Goal: Task Accomplishment & Management: Manage account settings

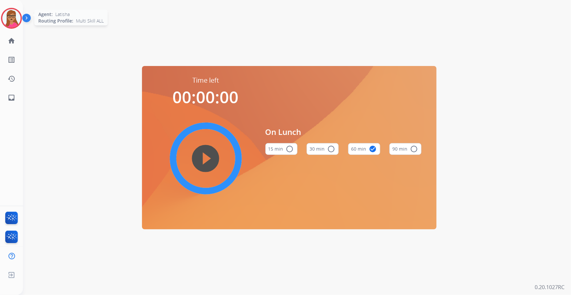
click at [4, 21] on img at bounding box center [11, 18] width 18 height 18
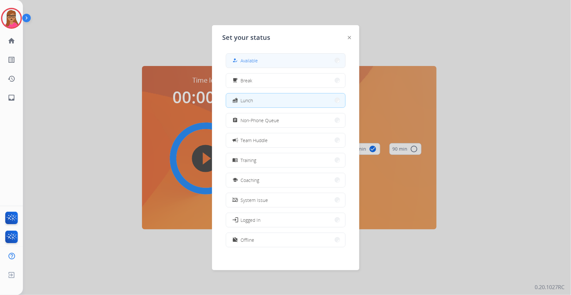
click at [270, 62] on button "how_to_reg Available" at bounding box center [285, 61] width 119 height 14
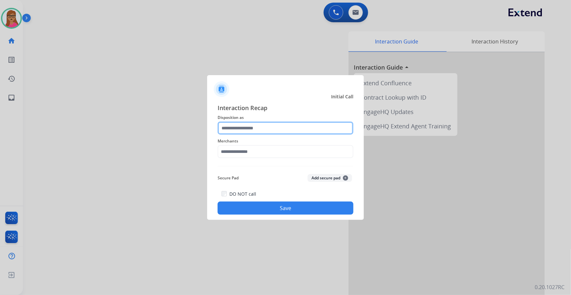
click at [242, 133] on input "text" at bounding box center [286, 128] width 136 height 13
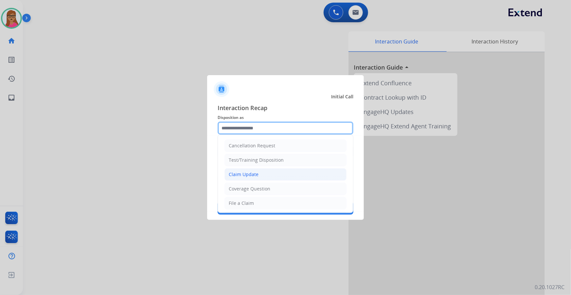
scroll to position [89, 0]
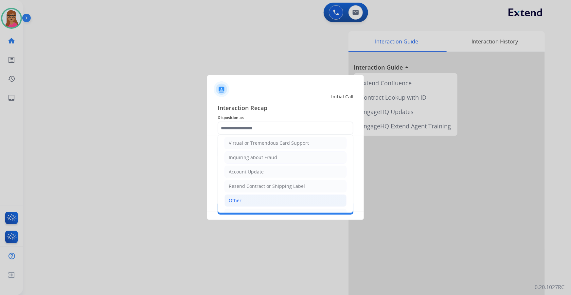
click at [245, 201] on li "Other" at bounding box center [285, 201] width 122 height 12
type input "*****"
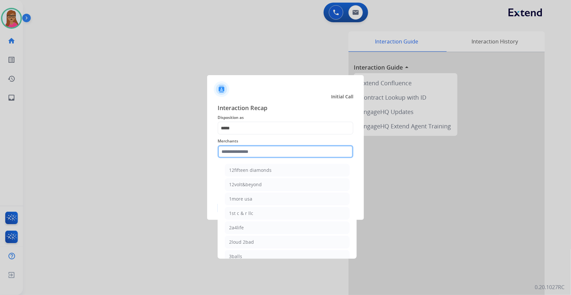
click at [255, 155] on input "text" at bounding box center [286, 151] width 136 height 13
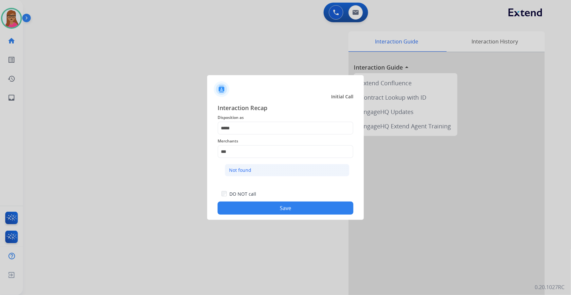
click at [241, 169] on div "Not found" at bounding box center [240, 170] width 22 height 7
type input "*********"
click at [281, 207] on button "Save" at bounding box center [286, 208] width 136 height 13
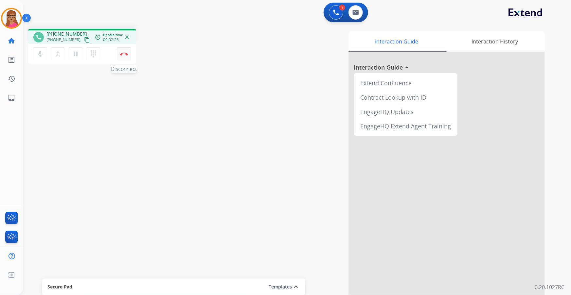
click at [124, 52] on img at bounding box center [124, 53] width 8 height 3
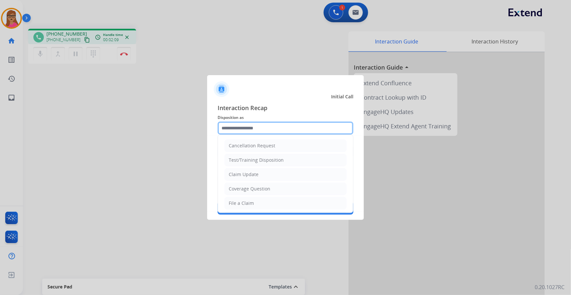
click at [291, 128] on input "text" at bounding box center [286, 128] width 136 height 13
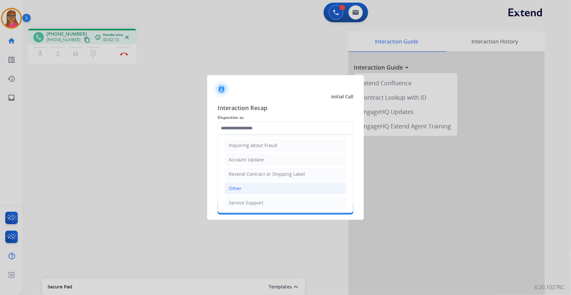
click at [245, 187] on li "Other" at bounding box center [285, 189] width 122 height 12
type input "*****"
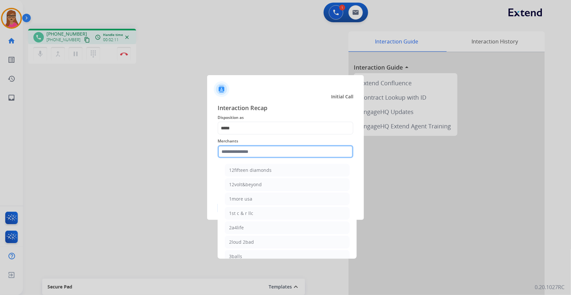
click at [262, 153] on input "text" at bounding box center [286, 151] width 136 height 13
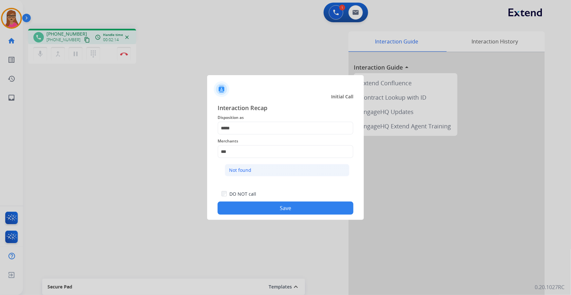
click at [258, 167] on li "Not found" at bounding box center [287, 170] width 125 height 12
type input "*********"
click at [271, 206] on button "Save" at bounding box center [286, 208] width 136 height 13
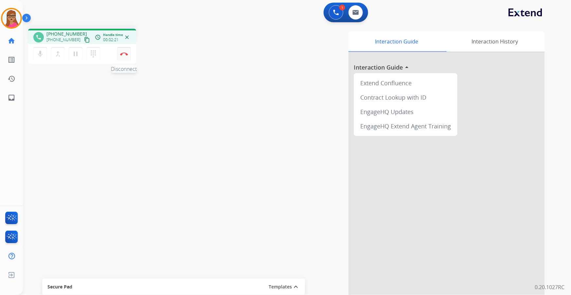
click at [128, 55] on button "Disconnect" at bounding box center [124, 54] width 14 height 14
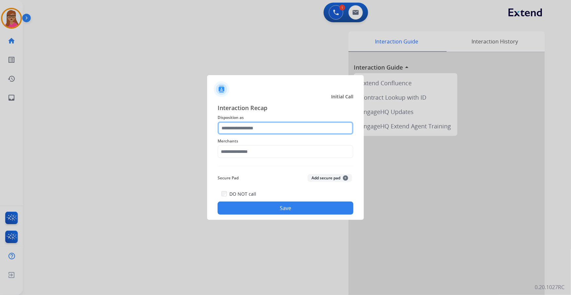
click at [248, 126] on input "text" at bounding box center [286, 128] width 136 height 13
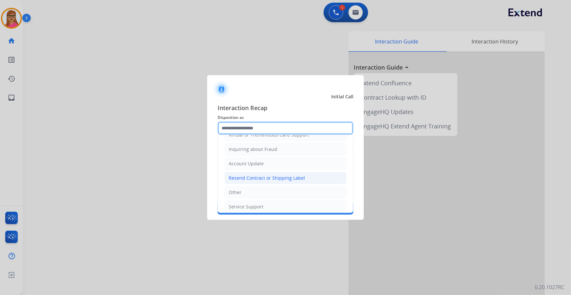
scroll to position [101, 0]
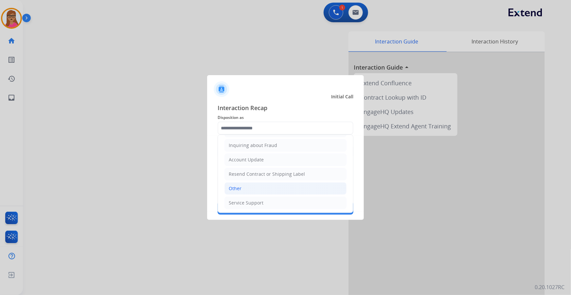
click at [252, 186] on li "Other" at bounding box center [285, 189] width 122 height 12
type input "*****"
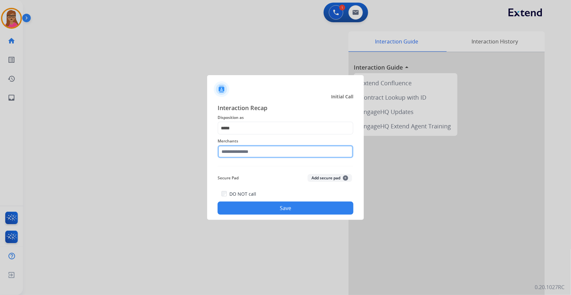
click at [275, 154] on input "text" at bounding box center [286, 151] width 136 height 13
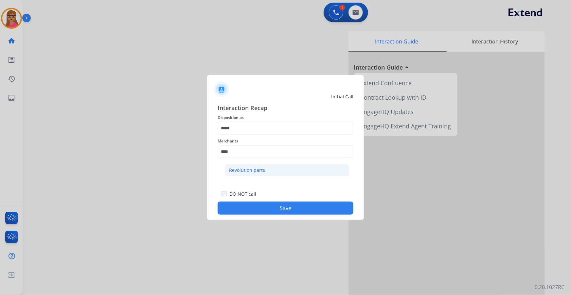
click at [254, 173] on div "Revolution parts" at bounding box center [247, 170] width 36 height 7
type input "**********"
click at [284, 211] on button "Save" at bounding box center [286, 208] width 136 height 13
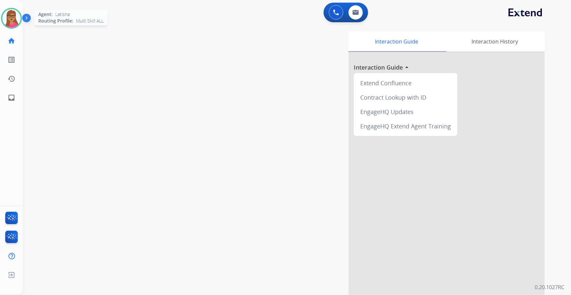
click at [6, 18] on img at bounding box center [11, 18] width 18 height 18
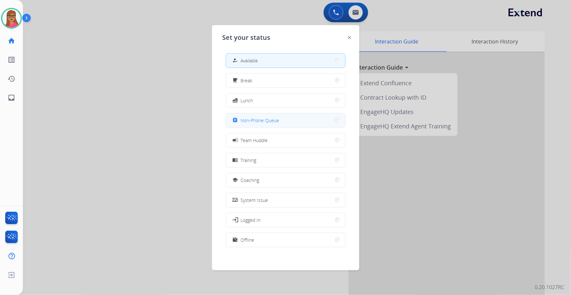
click at [260, 117] on span "Non-Phone Queue" at bounding box center [260, 120] width 39 height 7
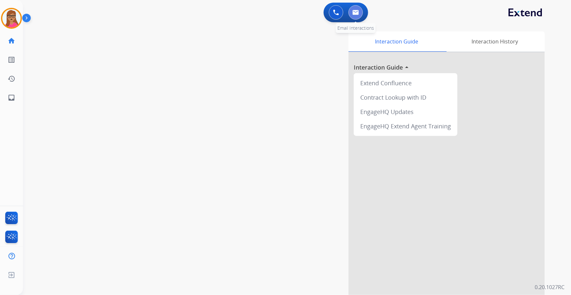
click at [357, 14] on img at bounding box center [355, 12] width 7 height 5
select select "**********"
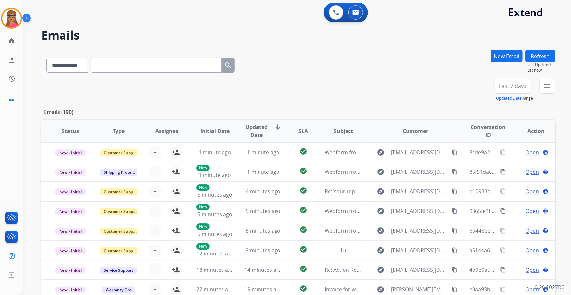
paste input "**********"
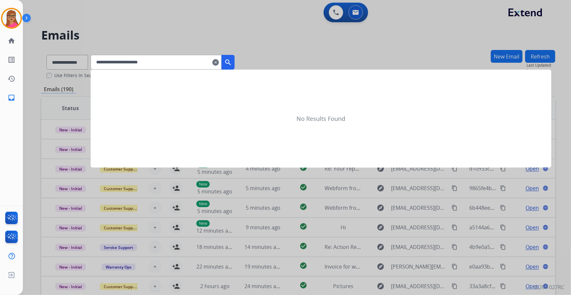
type input "**********"
click at [78, 59] on div at bounding box center [285, 147] width 571 height 295
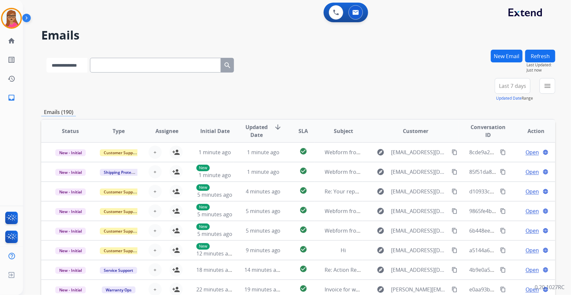
click at [71, 67] on select "**********" at bounding box center [66, 65] width 41 height 15
select select "**********"
click at [46, 58] on select "**********" at bounding box center [66, 65] width 41 height 15
paste input "**********"
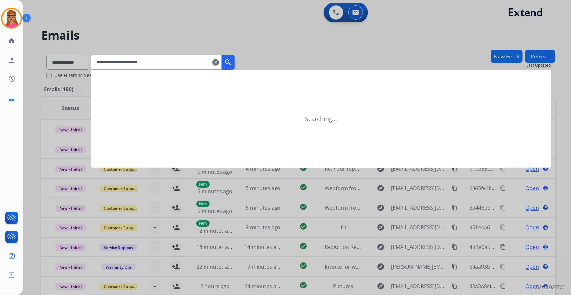
type input "**********"
click at [232, 63] on mat-icon "search" at bounding box center [228, 63] width 8 height 8
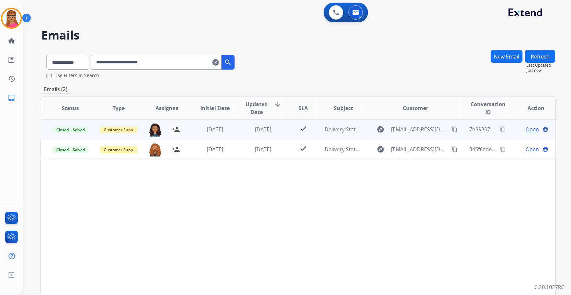
click at [526, 129] on span "Open" at bounding box center [532, 130] width 13 height 8
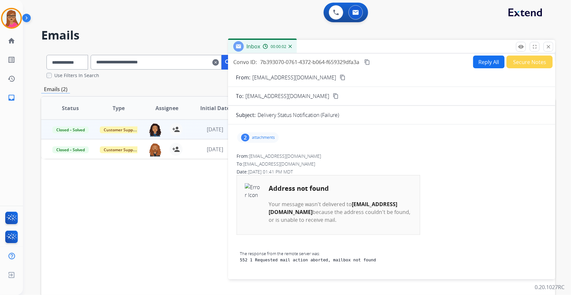
click at [260, 137] on p "attachments" at bounding box center [263, 137] width 23 height 5
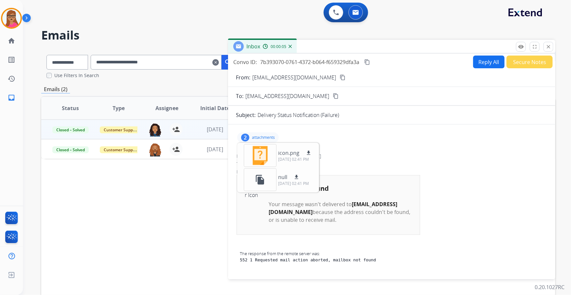
click at [366, 140] on div "2 attachments icon.png download [DATE] 02:41 PM file_copy null download [DATE] …" at bounding box center [392, 138] width 312 height 16
click at [268, 137] on p "attachments" at bounding box center [263, 137] width 23 height 5
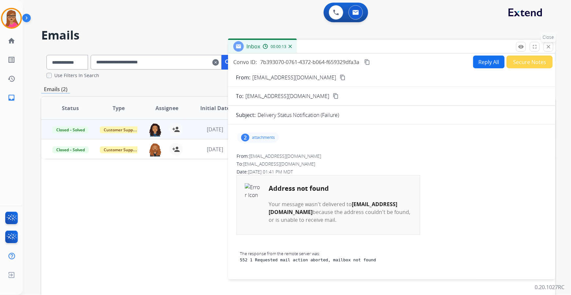
click at [547, 46] on mat-icon "close" at bounding box center [548, 47] width 6 height 6
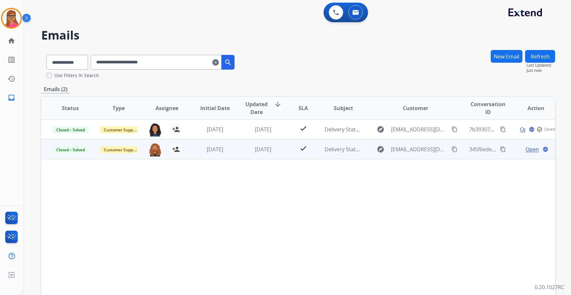
click at [527, 149] on span "Open" at bounding box center [532, 150] width 13 height 8
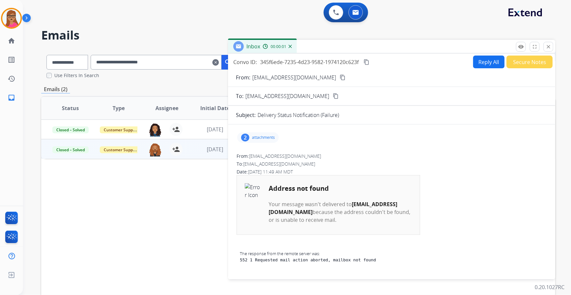
click at [258, 141] on div "2 attachments" at bounding box center [258, 138] width 42 height 10
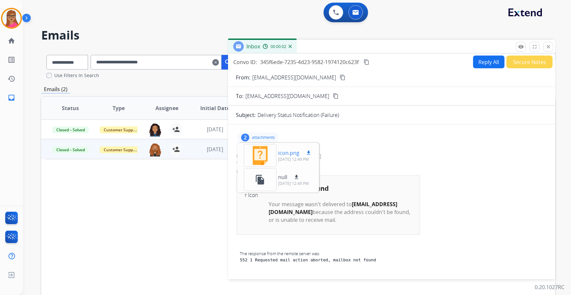
click at [258, 153] on div at bounding box center [260, 155] width 33 height 23
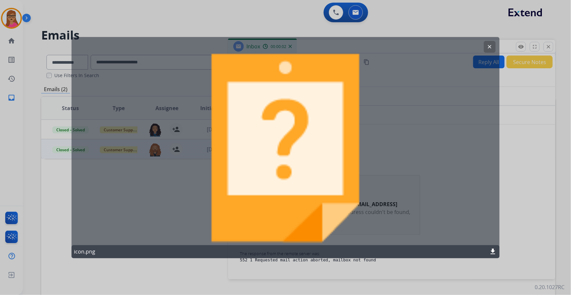
click at [270, 151] on div "clear icon.png download" at bounding box center [285, 148] width 428 height 222
click at [490, 46] on mat-icon "clear" at bounding box center [490, 47] width 6 height 6
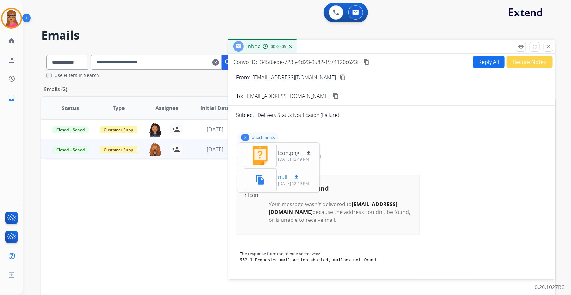
click at [259, 183] on mat-icon "file_copy" at bounding box center [260, 180] width 10 height 10
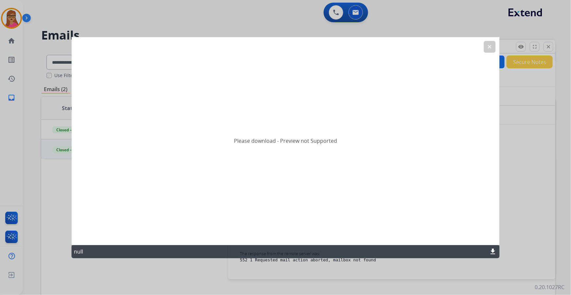
click at [267, 178] on div "Please download - Preview not Supported" at bounding box center [285, 141] width 428 height 208
click at [289, 157] on div "Please download - Preview not Supported" at bounding box center [285, 141] width 428 height 208
drag, startPoint x: 289, startPoint y: 155, endPoint x: 290, endPoint y: 151, distance: 4.0
click at [289, 152] on div "Please download - Preview not Supported" at bounding box center [285, 141] width 428 height 208
click at [290, 151] on div "Please download - Preview not Supported" at bounding box center [285, 141] width 428 height 208
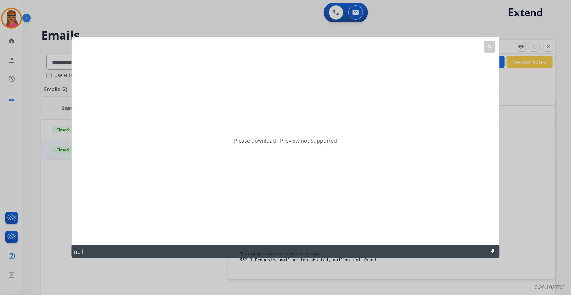
click at [489, 45] on mat-icon "clear" at bounding box center [490, 47] width 6 height 6
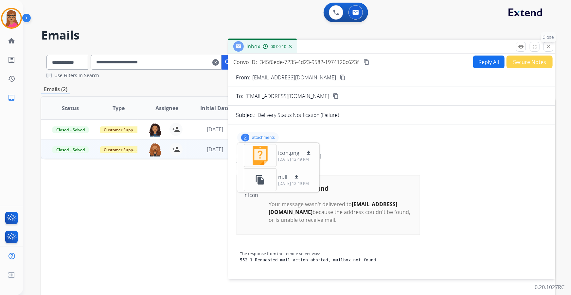
click at [549, 48] on mat-icon "close" at bounding box center [548, 47] width 6 height 6
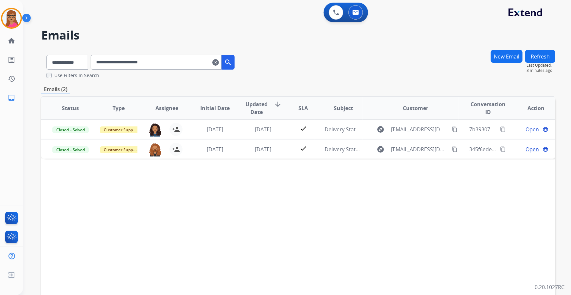
click at [219, 65] on mat-icon "clear" at bounding box center [215, 63] width 7 height 8
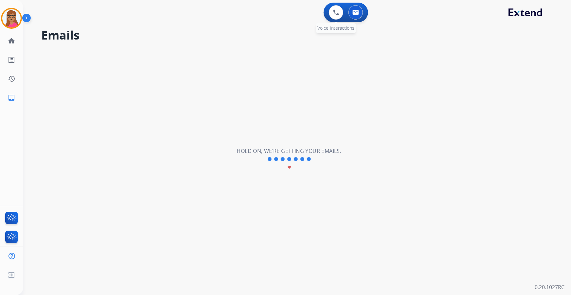
select select "**********"
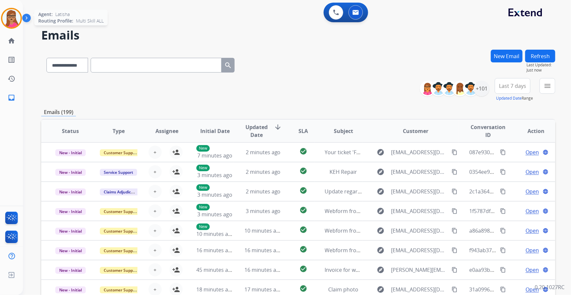
click at [13, 18] on img at bounding box center [11, 18] width 18 height 18
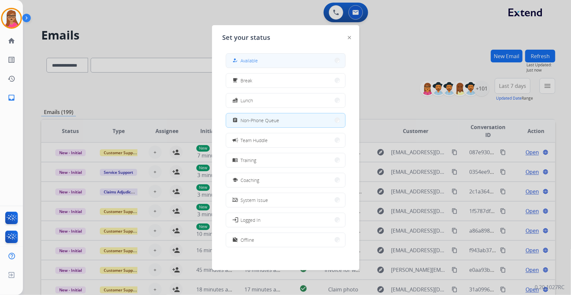
click at [261, 60] on button "how_to_reg Available" at bounding box center [285, 61] width 119 height 14
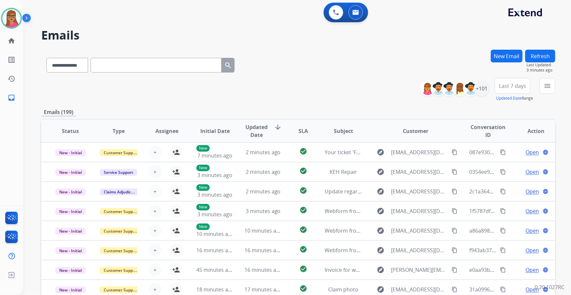
scroll to position [0, 0]
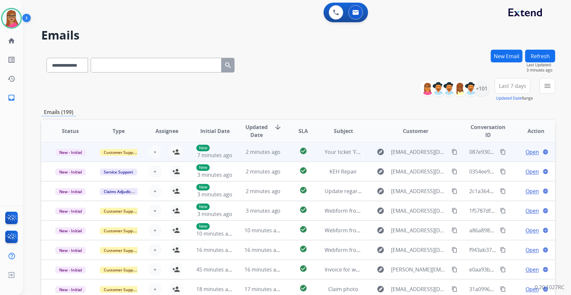
click at [529, 153] on span "Open" at bounding box center [532, 152] width 13 height 8
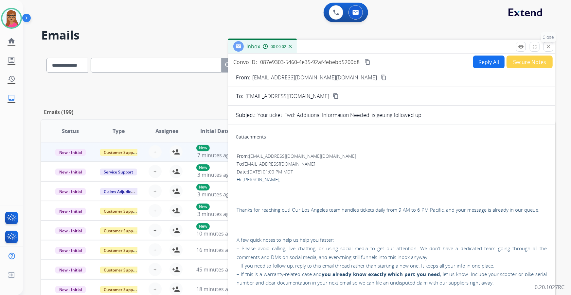
click at [550, 45] on mat-icon "close" at bounding box center [548, 47] width 6 height 6
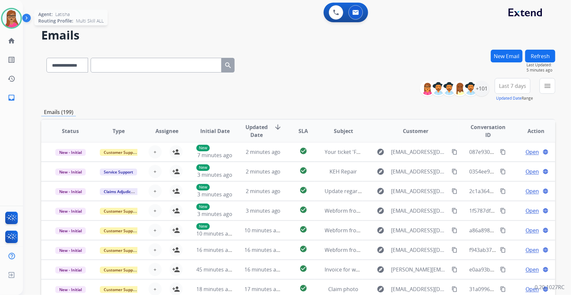
click at [13, 19] on img at bounding box center [11, 18] width 18 height 18
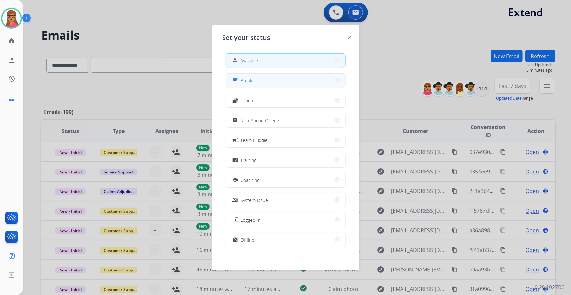
click at [263, 83] on button "free_breakfast Break" at bounding box center [285, 81] width 119 height 14
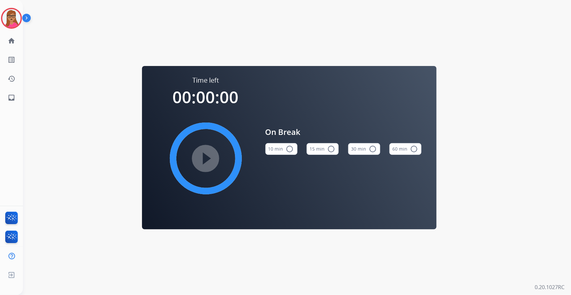
drag, startPoint x: 331, startPoint y: 147, endPoint x: 302, endPoint y: 151, distance: 29.6
click at [331, 147] on mat-icon "radio_button_unchecked" at bounding box center [331, 149] width 8 height 8
click at [207, 156] on mat-icon "play_circle_filled" at bounding box center [206, 159] width 8 height 8
click at [13, 16] on img at bounding box center [11, 18] width 18 height 18
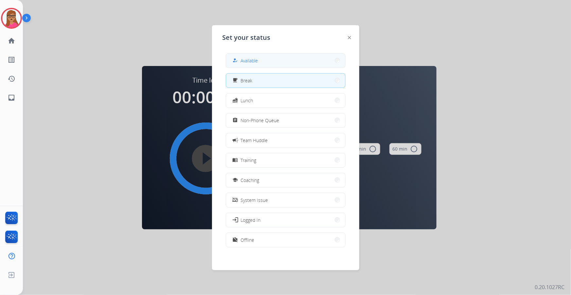
click at [247, 66] on button "how_to_reg Available" at bounding box center [285, 61] width 119 height 14
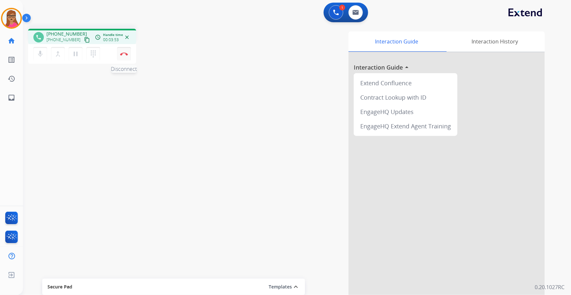
click at [126, 55] on img at bounding box center [124, 53] width 8 height 3
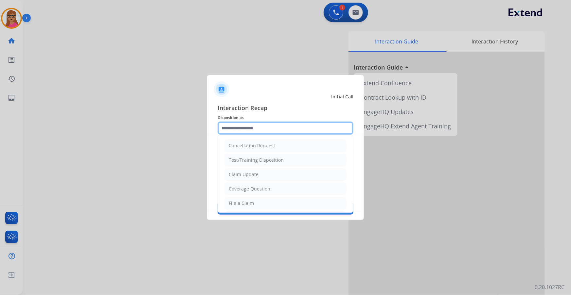
drag, startPoint x: 283, startPoint y: 126, endPoint x: 280, endPoint y: 131, distance: 6.2
click at [283, 126] on input "text" at bounding box center [286, 128] width 136 height 13
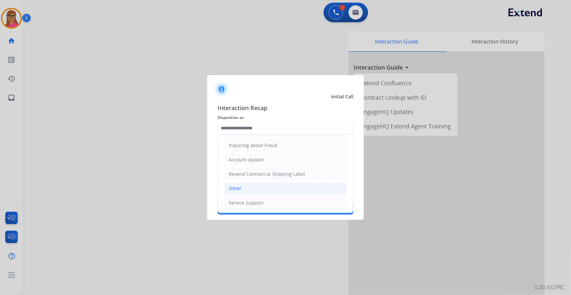
click at [254, 185] on li "Other" at bounding box center [285, 189] width 122 height 12
type input "*****"
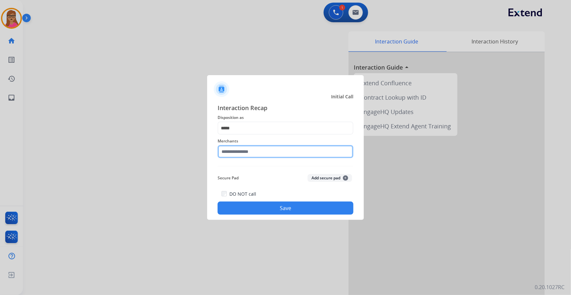
click at [258, 149] on input "text" at bounding box center [286, 151] width 136 height 13
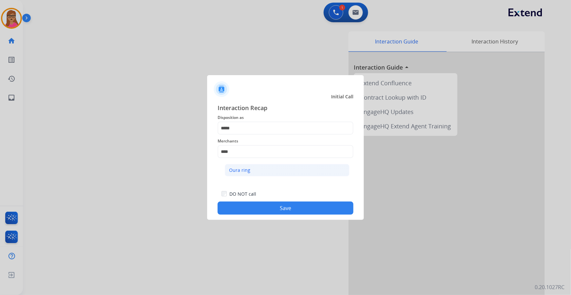
click at [242, 171] on div "Oura ring" at bounding box center [239, 170] width 21 height 7
type input "*********"
click at [276, 210] on button "Save" at bounding box center [286, 208] width 136 height 13
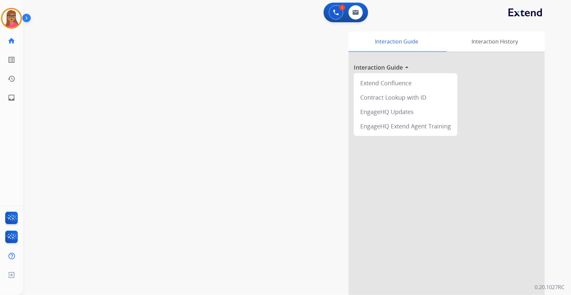
click at [125, 129] on div "swap_horiz Break voice bridge close_fullscreen Connect 3-Way Call merge_type Se…" at bounding box center [289, 160] width 532 height 273
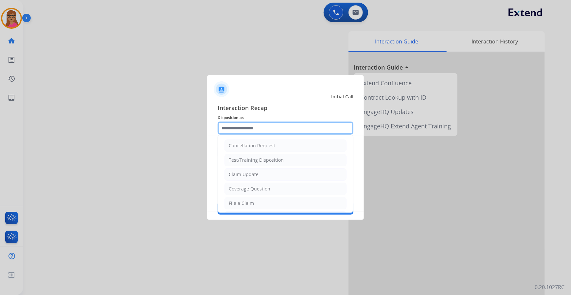
click at [249, 131] on input "text" at bounding box center [286, 128] width 136 height 13
click at [151, 112] on div at bounding box center [285, 147] width 571 height 295
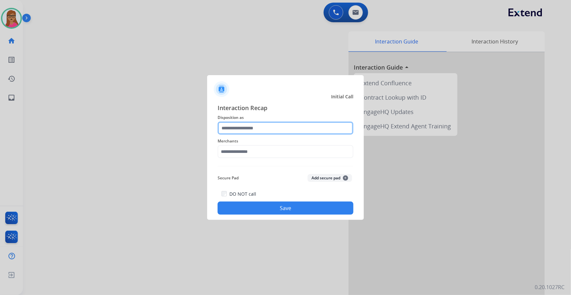
click at [275, 127] on input "text" at bounding box center [286, 128] width 136 height 13
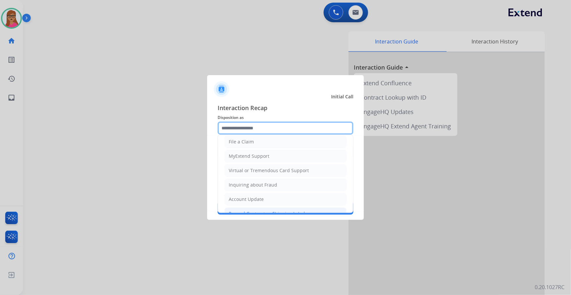
scroll to position [101, 0]
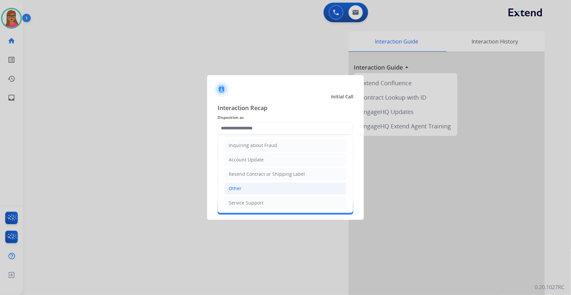
click at [243, 189] on li "Other" at bounding box center [285, 189] width 122 height 12
type input "*****"
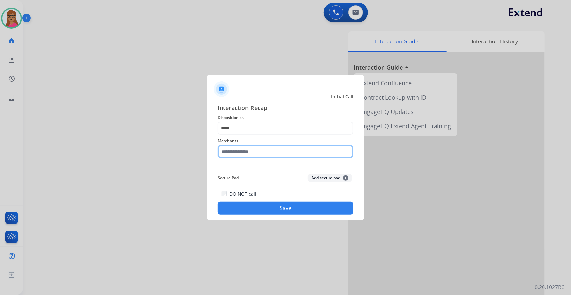
click at [254, 153] on input "text" at bounding box center [286, 151] width 136 height 13
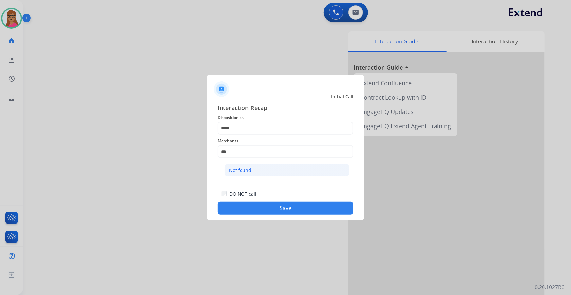
click at [253, 169] on li "Not found" at bounding box center [287, 170] width 125 height 12
type input "*********"
click at [286, 212] on button "Save" at bounding box center [286, 208] width 136 height 13
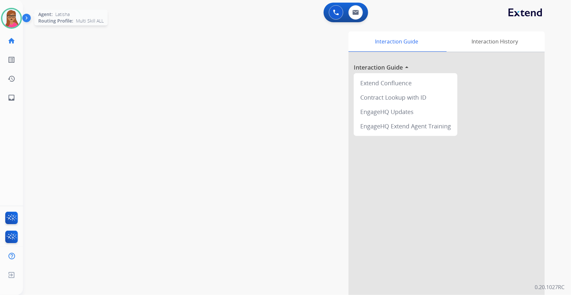
click at [15, 18] on img at bounding box center [11, 18] width 18 height 18
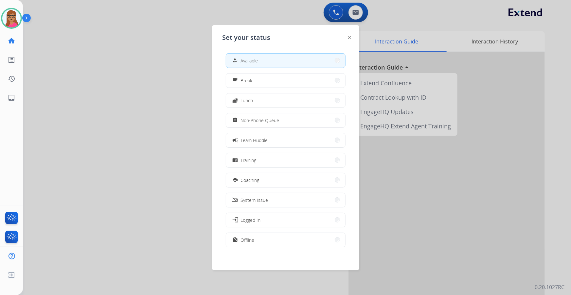
click at [279, 121] on button "assignment Non-Phone Queue" at bounding box center [285, 121] width 119 height 14
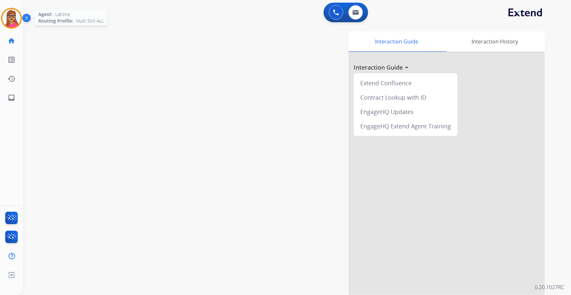
click at [16, 20] on img at bounding box center [11, 18] width 18 height 18
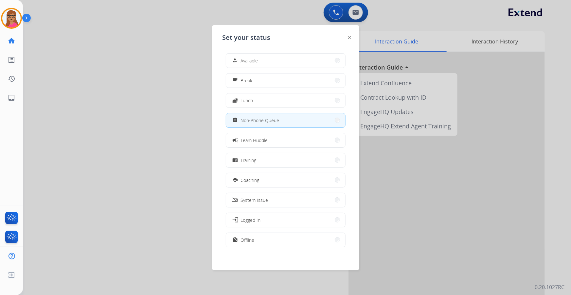
click at [286, 66] on button "how_to_reg Available" at bounding box center [285, 61] width 119 height 14
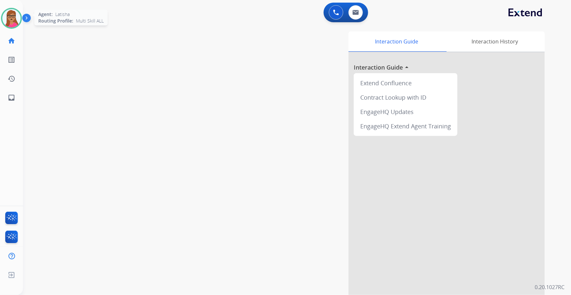
click at [12, 15] on img at bounding box center [11, 18] width 18 height 18
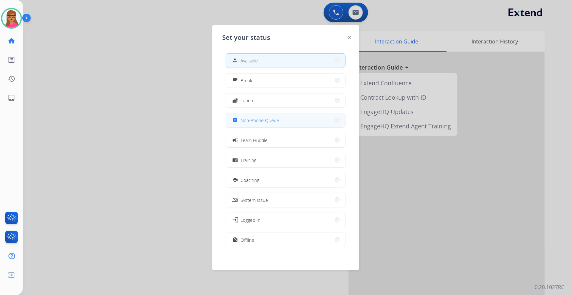
click at [292, 117] on button "assignment Non-Phone Queue" at bounding box center [285, 121] width 119 height 14
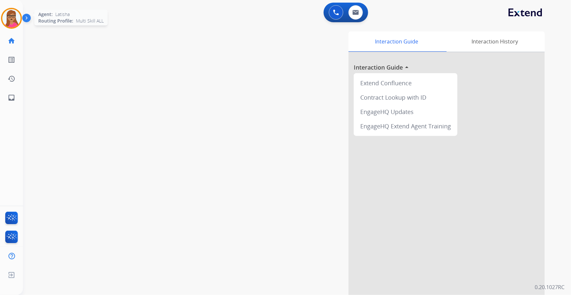
click at [17, 18] on img at bounding box center [11, 18] width 18 height 18
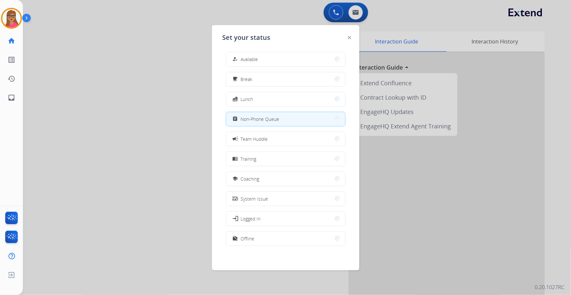
scroll to position [2, 0]
click at [255, 237] on button "work_off Offline" at bounding box center [285, 239] width 119 height 14
